Goal: Download file/media

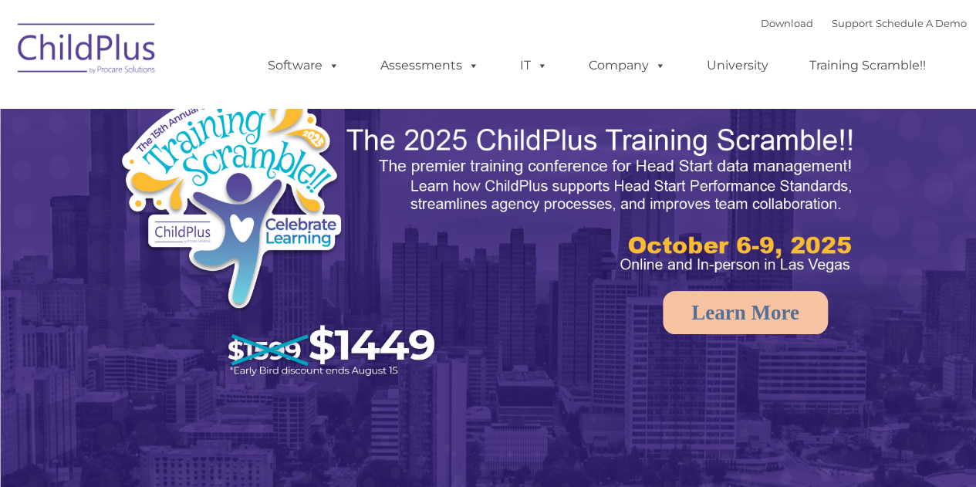
select select "MEDIUM"
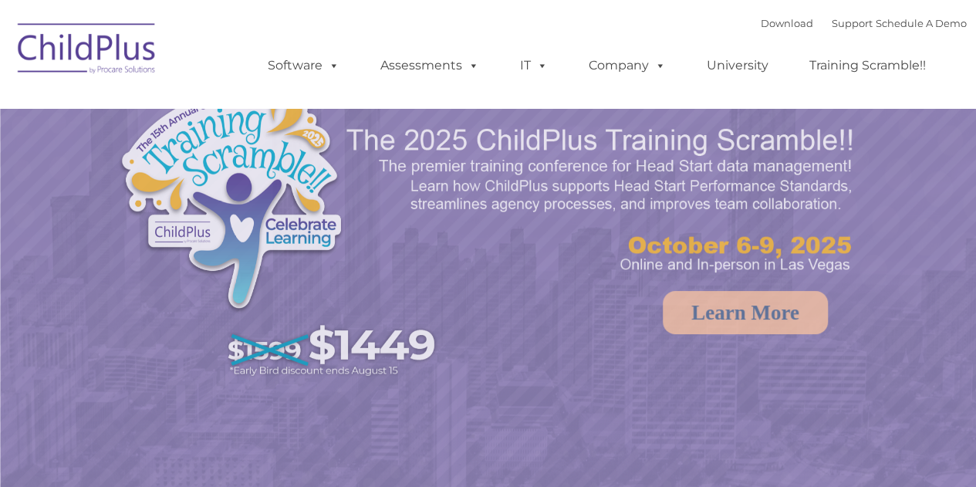
select select "MEDIUM"
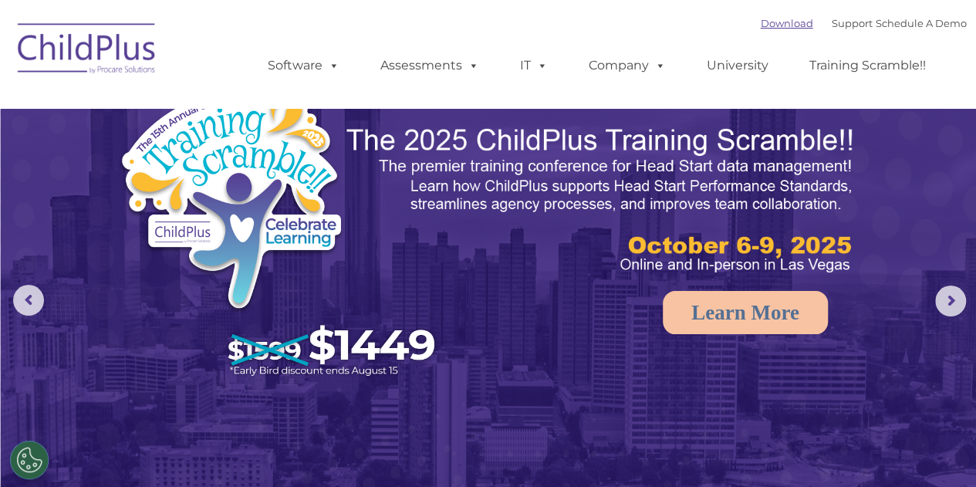
click at [761, 21] on link "Download" at bounding box center [787, 23] width 52 height 12
click at [761, 25] on link "Download" at bounding box center [787, 23] width 52 height 12
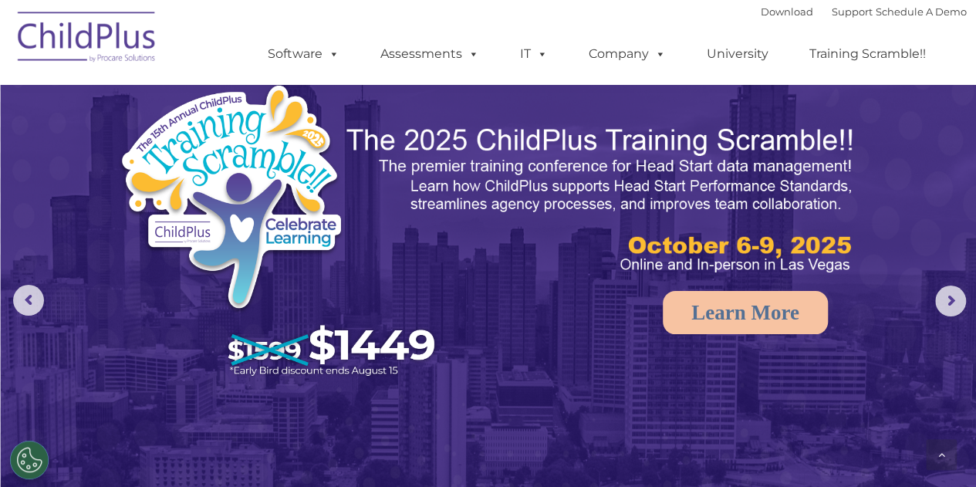
scroll to position [1844, 0]
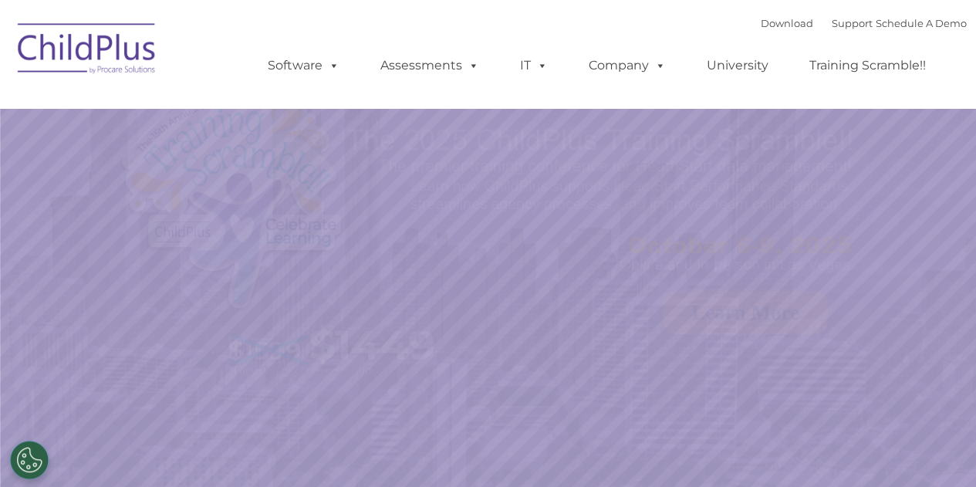
select select "MEDIUM"
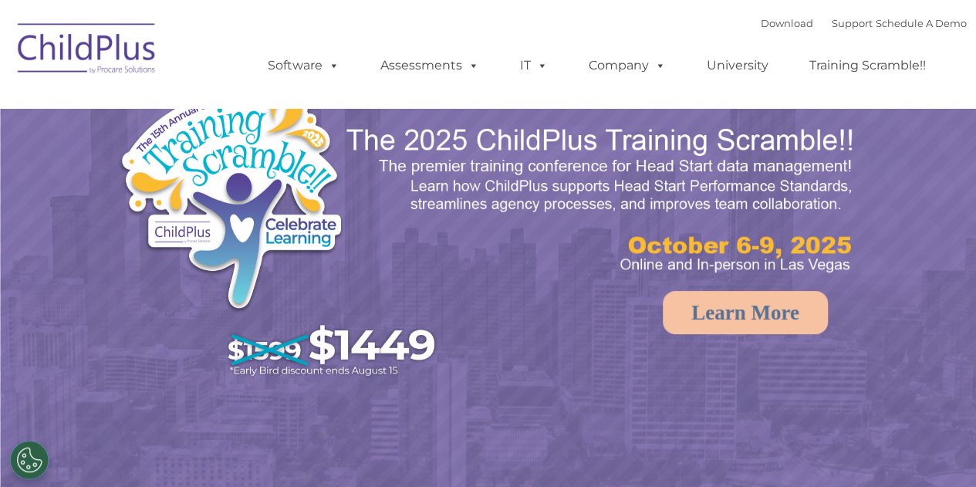
select select "MEDIUM"
